Goal: Browse casually: Explore the website without a specific task or goal

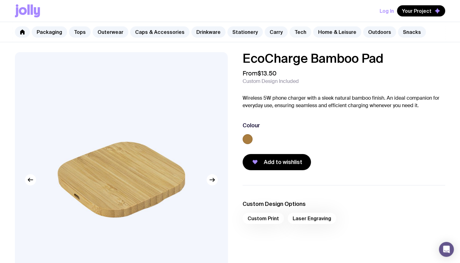
click at [291, 32] on link "Tech" at bounding box center [301, 31] width 22 height 11
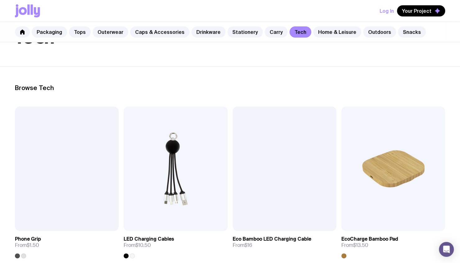
scroll to position [57, 0]
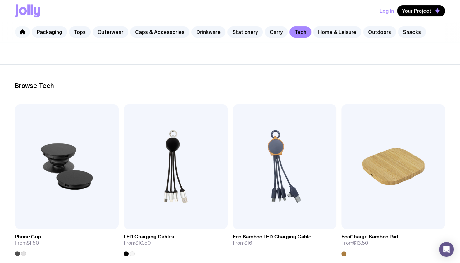
click at [21, 35] on link at bounding box center [22, 31] width 15 height 11
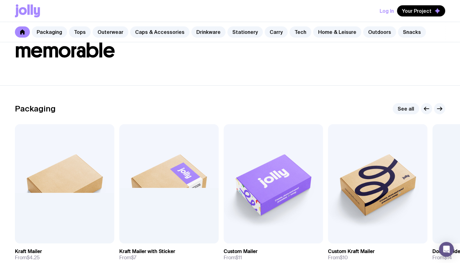
scroll to position [67, 0]
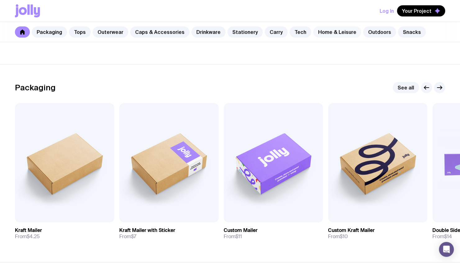
click at [333, 30] on link "Home & Leisure" at bounding box center [337, 31] width 48 height 11
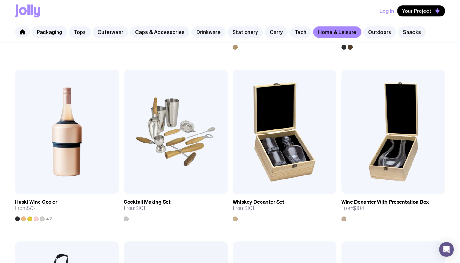
scroll to position [267, 0]
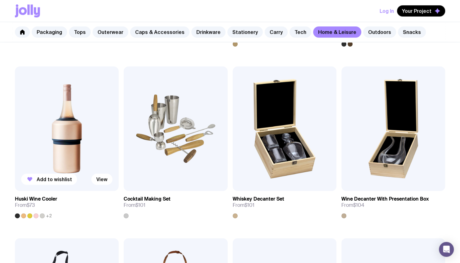
click at [50, 215] on span "+2" at bounding box center [49, 215] width 6 height 5
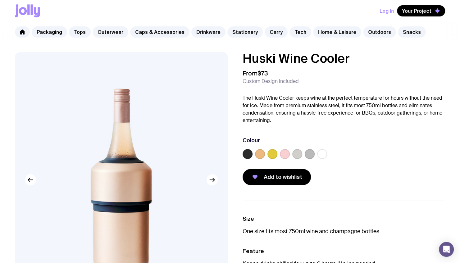
click at [255, 154] on label at bounding box center [260, 154] width 10 height 10
click at [0, 0] on input "radio" at bounding box center [0, 0] width 0 height 0
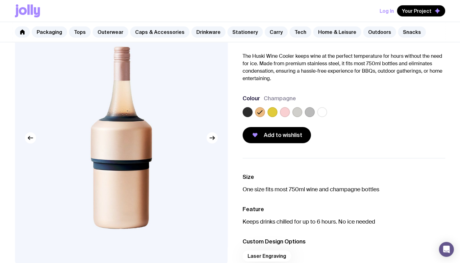
scroll to position [42, 0]
click at [248, 109] on label at bounding box center [248, 112] width 10 height 10
click at [0, 0] on input "radio" at bounding box center [0, 0] width 0 height 0
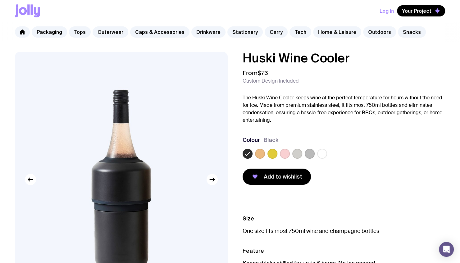
scroll to position [0, 0]
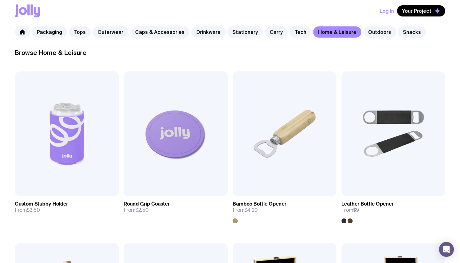
scroll to position [90, 0]
click at [171, 34] on link "Caps & Accessories" at bounding box center [159, 31] width 59 height 11
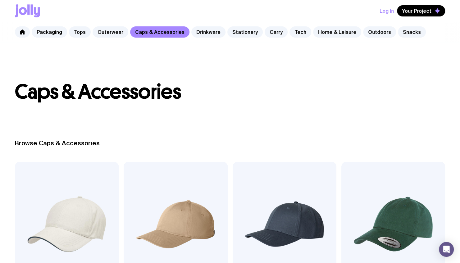
drag, startPoint x: 187, startPoint y: 141, endPoint x: 211, endPoint y: -11, distance: 153.8
click at [211, 0] on html "Log In Your Project Packaging Tops Outerwear Caps & Accessories Drinkware Stati…" at bounding box center [230, 131] width 460 height 263
drag, startPoint x: 211, startPoint y: -11, endPoint x: 196, endPoint y: 34, distance: 46.8
click at [196, 34] on link "Drinkware" at bounding box center [208, 31] width 34 height 11
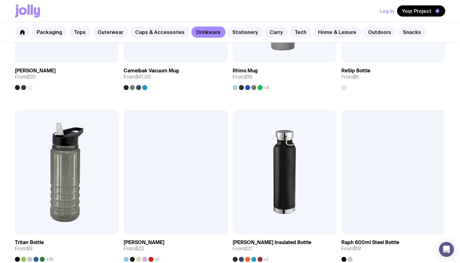
scroll to position [557, 0]
